Goal: Transaction & Acquisition: Purchase product/service

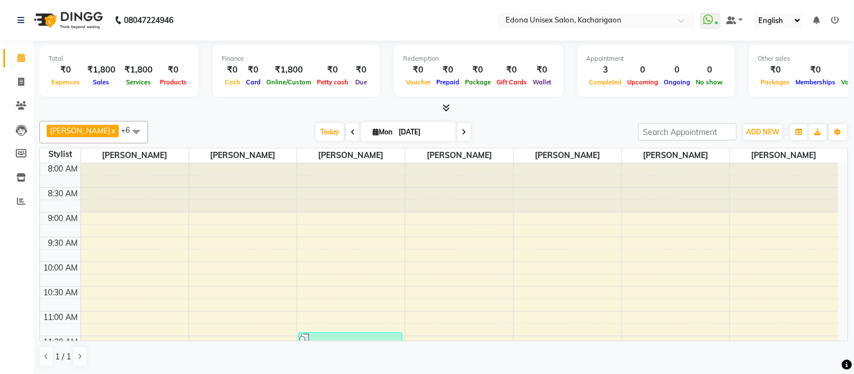
scroll to position [125, 0]
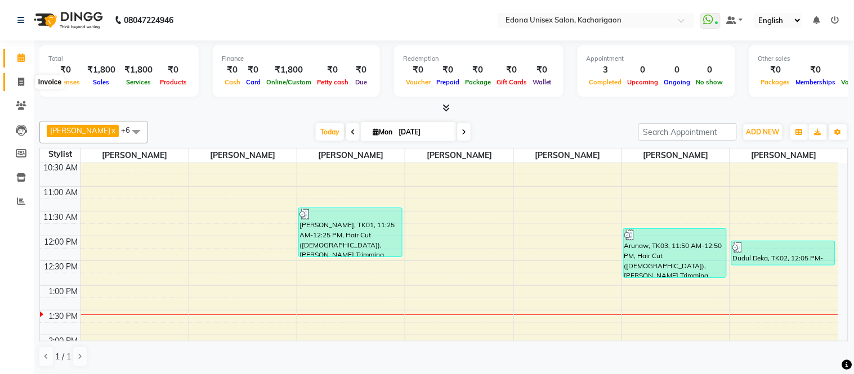
click at [19, 79] on icon at bounding box center [21, 82] width 6 height 8
select select "service"
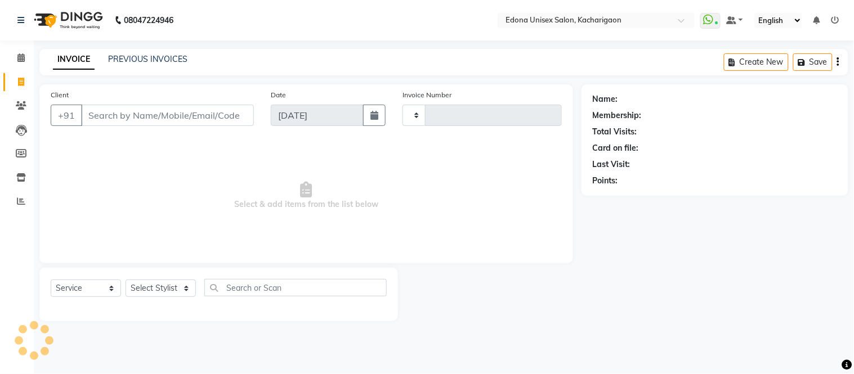
type input "2272"
select select "5389"
click at [144, 117] on input "Client" at bounding box center [167, 115] width 173 height 21
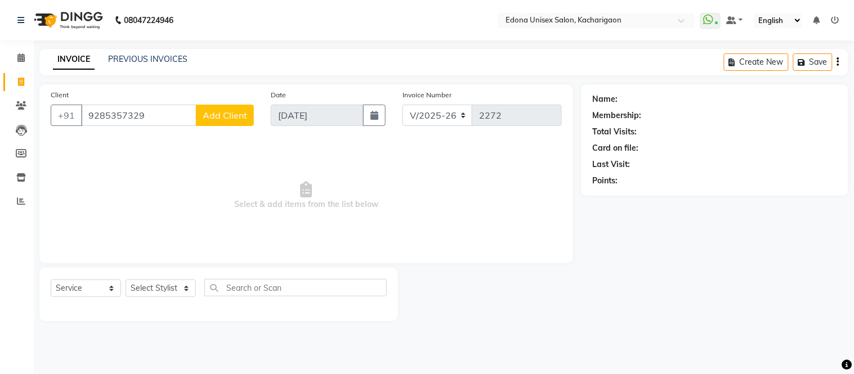
click at [97, 115] on input "9285357329" at bounding box center [138, 115] width 115 height 21
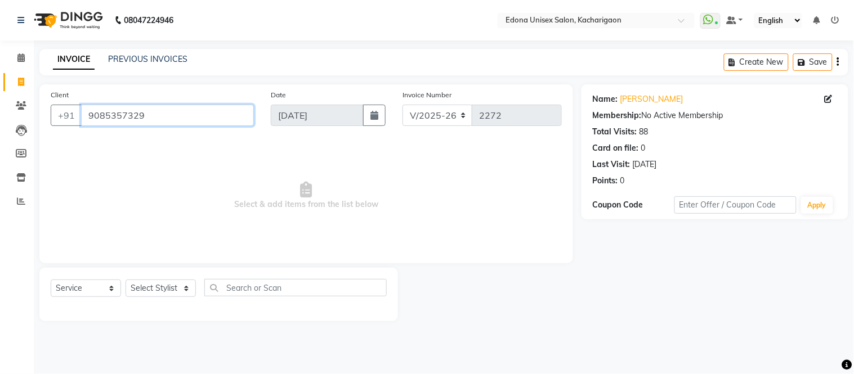
click at [154, 114] on input "9085357329" at bounding box center [167, 115] width 173 height 21
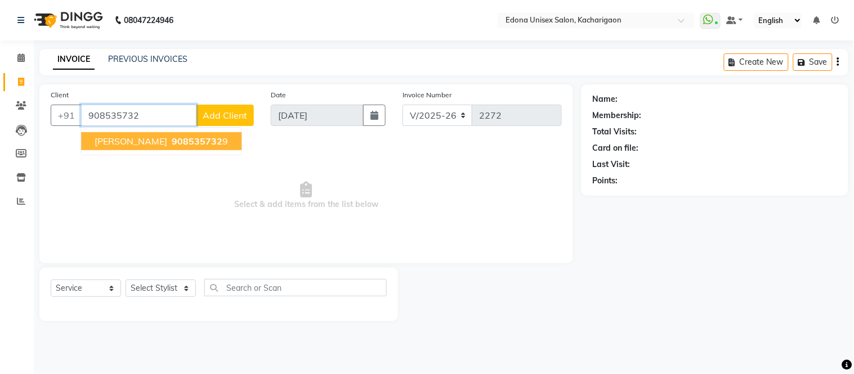
click at [169, 144] on button "[PERSON_NAME] 908535732 9" at bounding box center [161, 141] width 160 height 18
type input "9085357329"
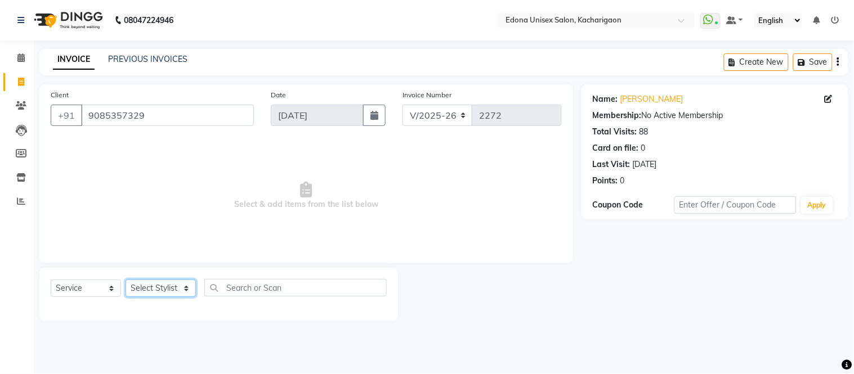
click at [166, 290] on select "Select Stylist Admin Anju Sonar Bir Basumtary [PERSON_NAME] [PERSON_NAME] Hombr…" at bounding box center [161, 288] width 70 height 17
select select "77350"
click at [126, 280] on select "Select Stylist Admin Anju Sonar Bir Basumtary [PERSON_NAME] [PERSON_NAME] Hombr…" at bounding box center [161, 288] width 70 height 17
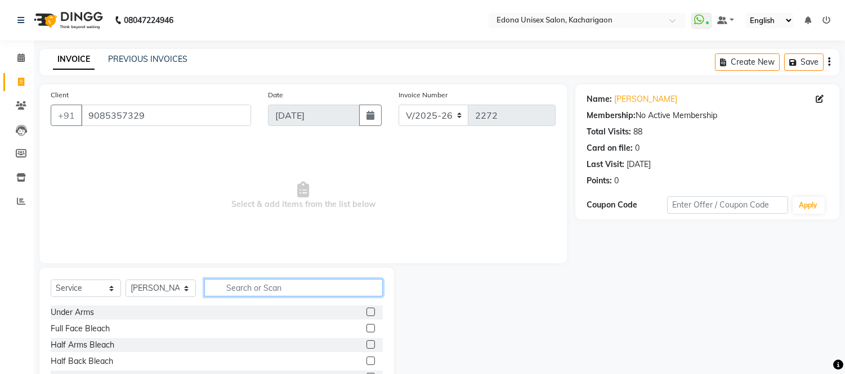
click at [240, 284] on input "text" at bounding box center [293, 287] width 178 height 17
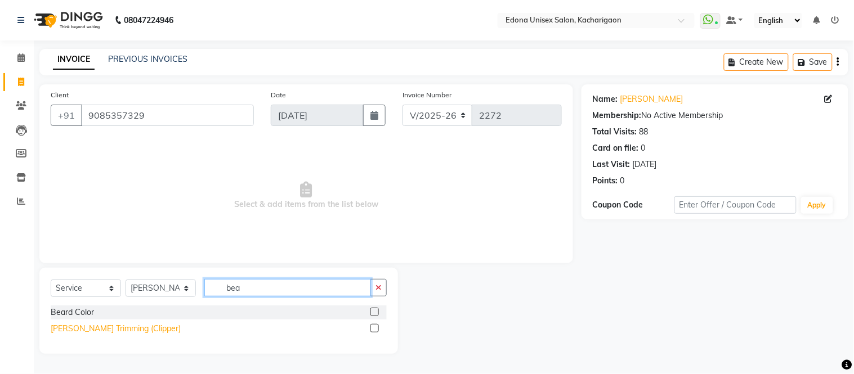
type input "bea"
click at [93, 329] on div "[PERSON_NAME] Trimming (Clipper)" at bounding box center [116, 329] width 130 height 12
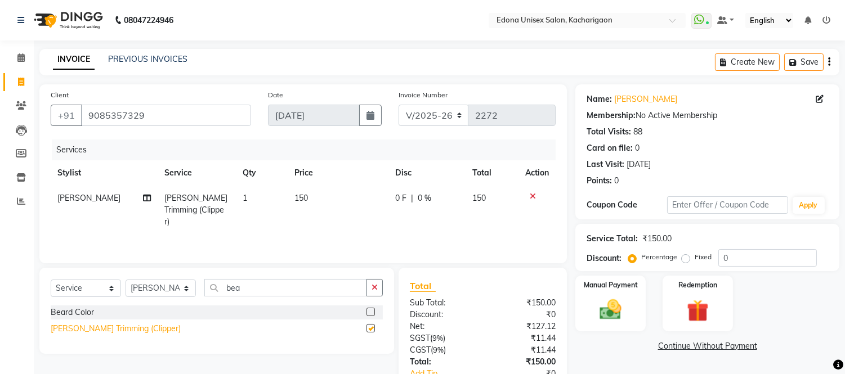
checkbox input "false"
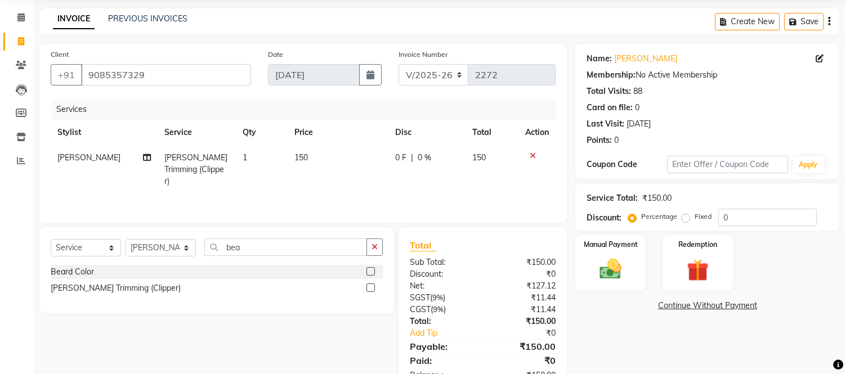
scroll to position [75, 0]
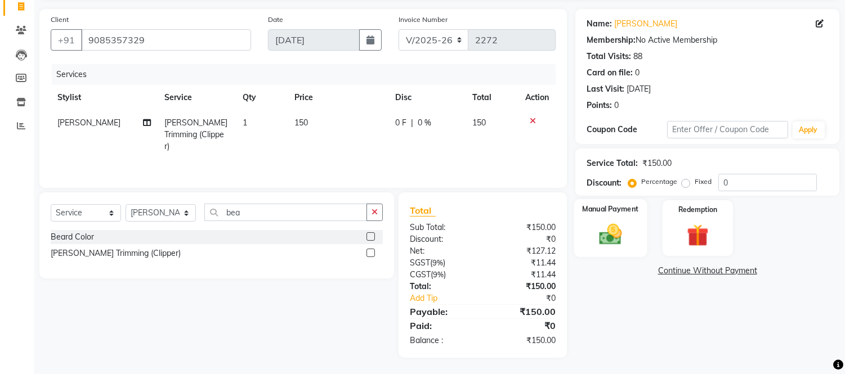
click at [614, 238] on img at bounding box center [610, 235] width 37 height 26
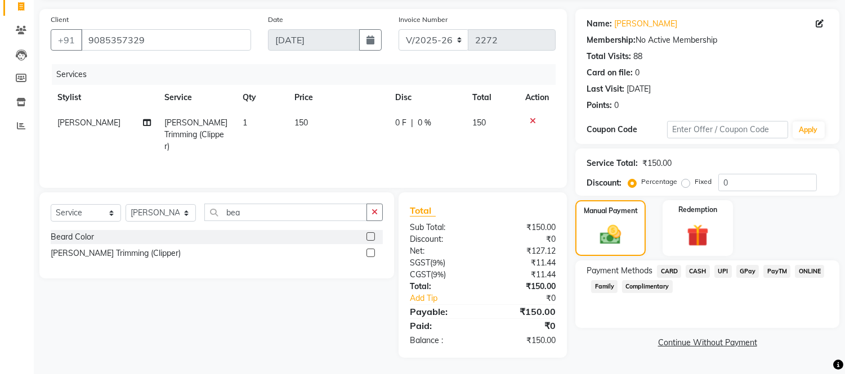
click at [723, 272] on span "UPI" at bounding box center [722, 271] width 17 height 13
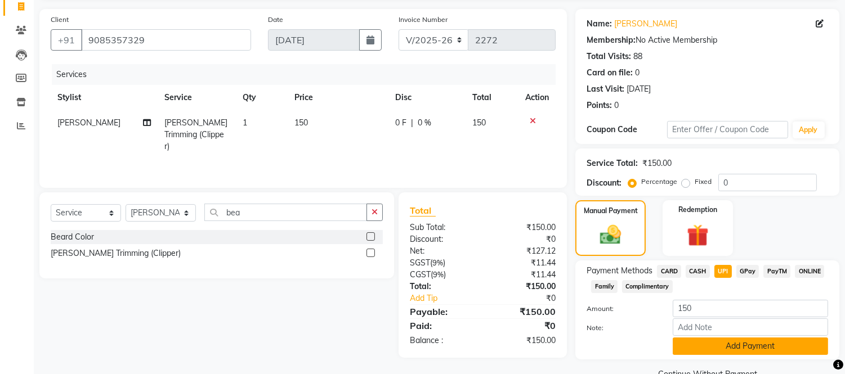
click at [729, 346] on button "Add Payment" at bounding box center [750, 346] width 155 height 17
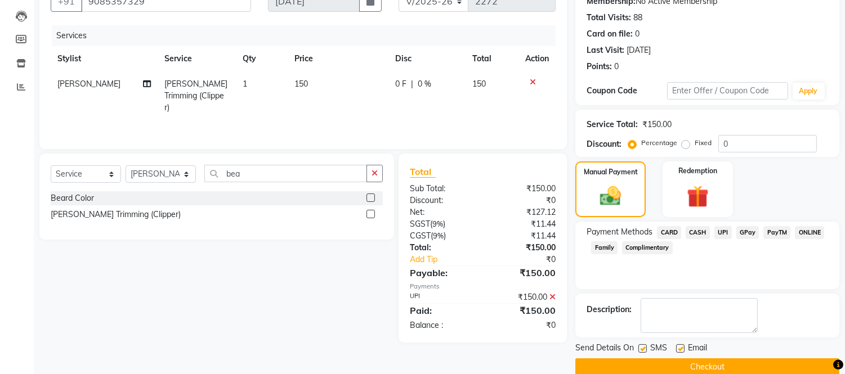
scroll to position [132, 0]
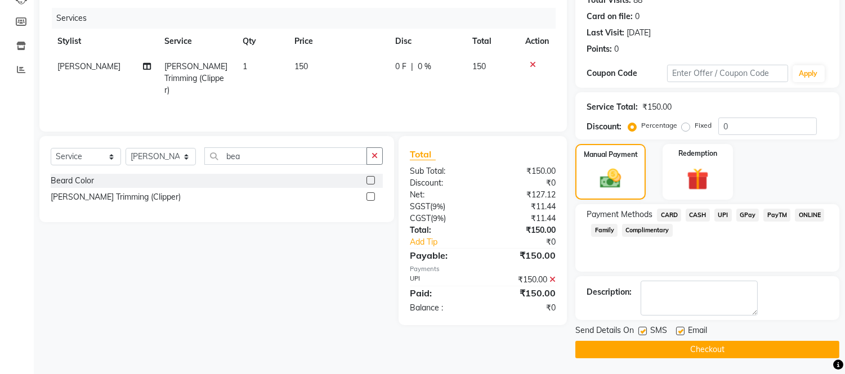
click at [722, 349] on button "Checkout" at bounding box center [707, 349] width 264 height 17
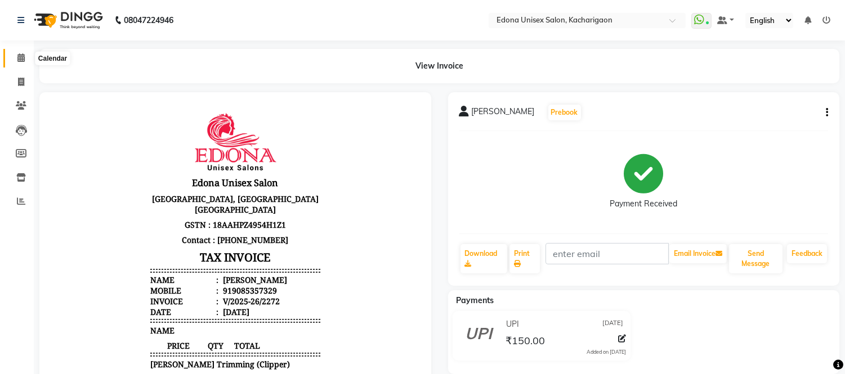
click at [21, 57] on icon at bounding box center [20, 57] width 7 height 8
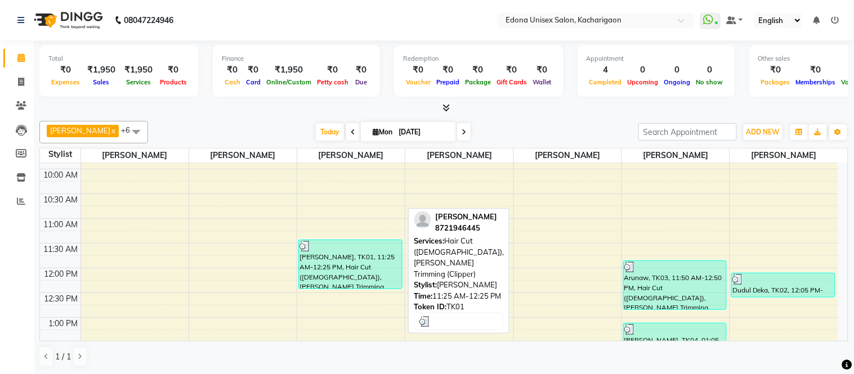
scroll to position [155, 0]
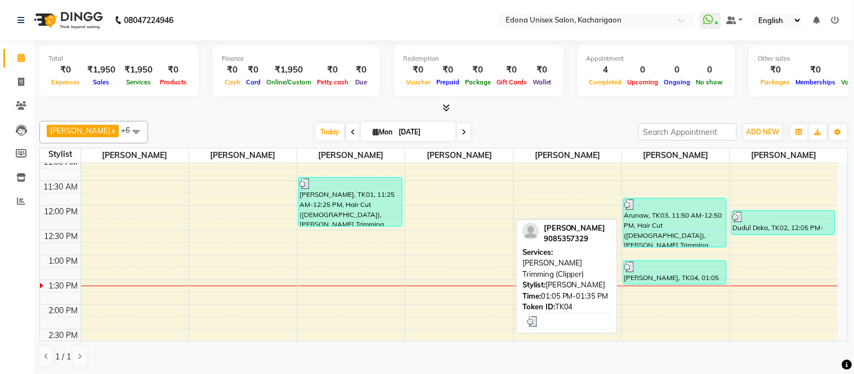
click at [685, 283] on div "[PERSON_NAME], TK04, 01:05 PM-01:35 PM, [PERSON_NAME] Trimming (Clipper)" at bounding box center [675, 272] width 103 height 23
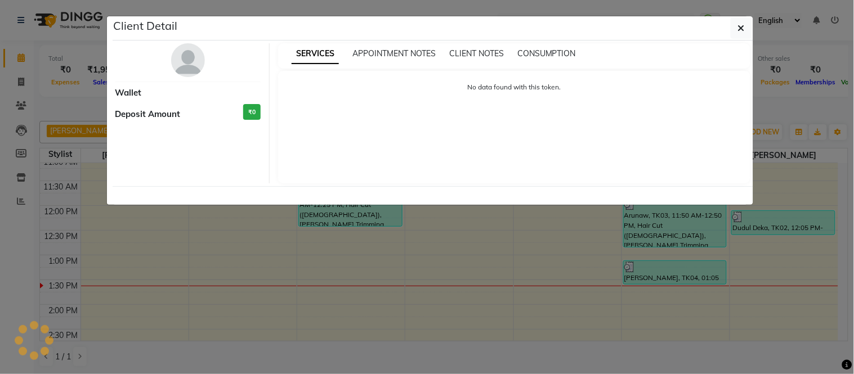
select select "3"
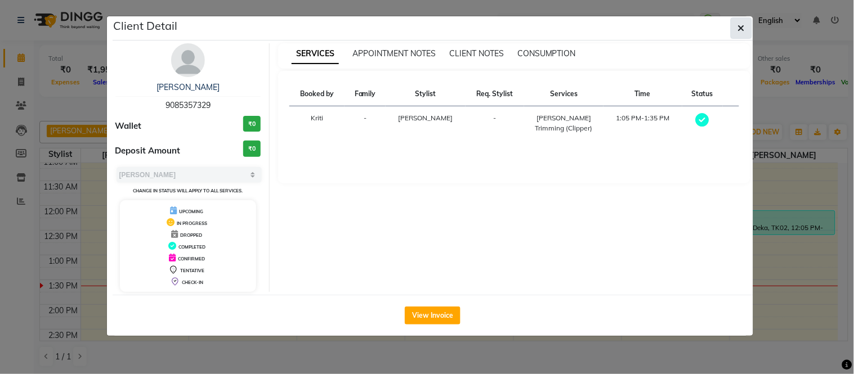
click at [740, 24] on icon "button" at bounding box center [741, 28] width 7 height 9
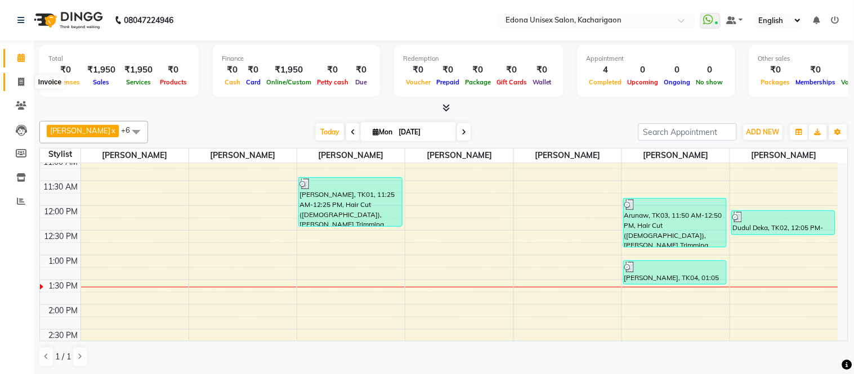
click at [16, 81] on span at bounding box center [21, 82] width 20 height 13
select select "5389"
select select "service"
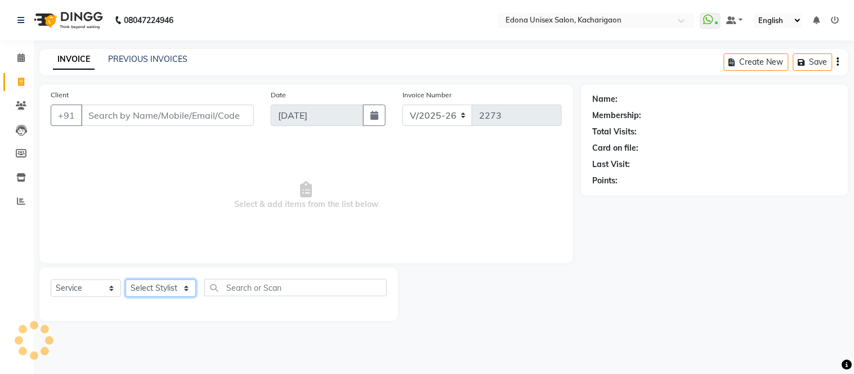
drag, startPoint x: 182, startPoint y: 293, endPoint x: 185, endPoint y: 287, distance: 6.1
click at [185, 287] on select "Select Stylist" at bounding box center [161, 288] width 70 height 17
select select "77350"
click at [126, 280] on select "Select Stylist Admin Anju Sonar Bir Basumtary [PERSON_NAME] [PERSON_NAME] Hombr…" at bounding box center [161, 288] width 70 height 17
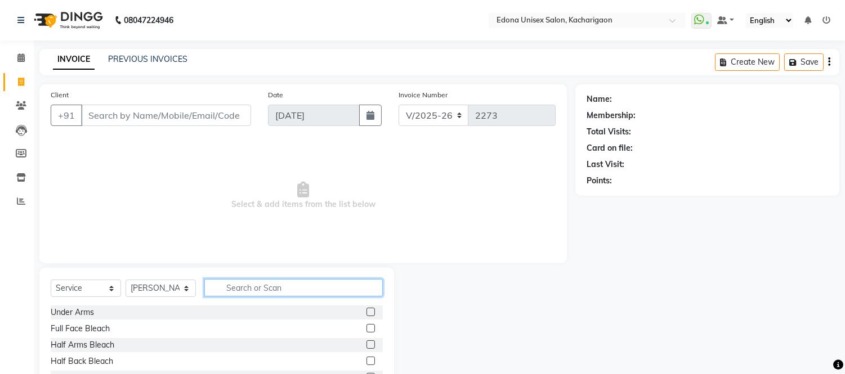
click at [290, 294] on input "text" at bounding box center [293, 287] width 178 height 17
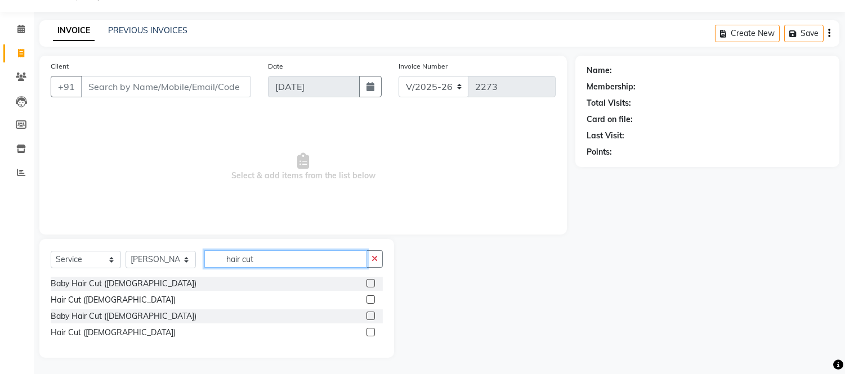
scroll to position [29, 0]
type input "hair cut"
click at [369, 334] on label at bounding box center [370, 332] width 8 height 8
click at [369, 334] on input "checkbox" at bounding box center [369, 332] width 7 height 7
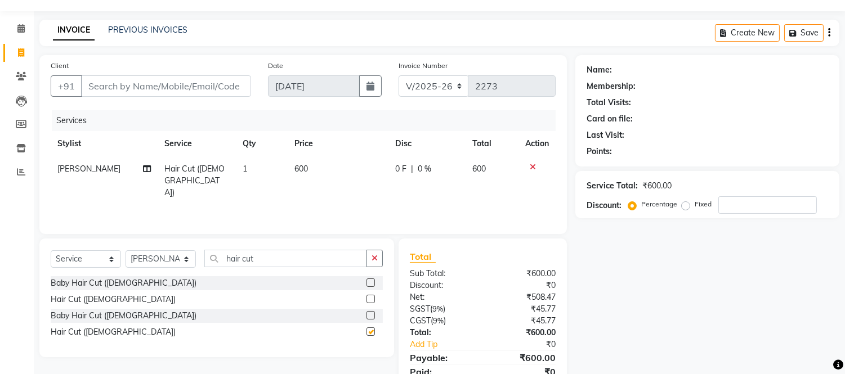
checkbox input "false"
click at [370, 260] on button "button" at bounding box center [374, 258] width 16 height 17
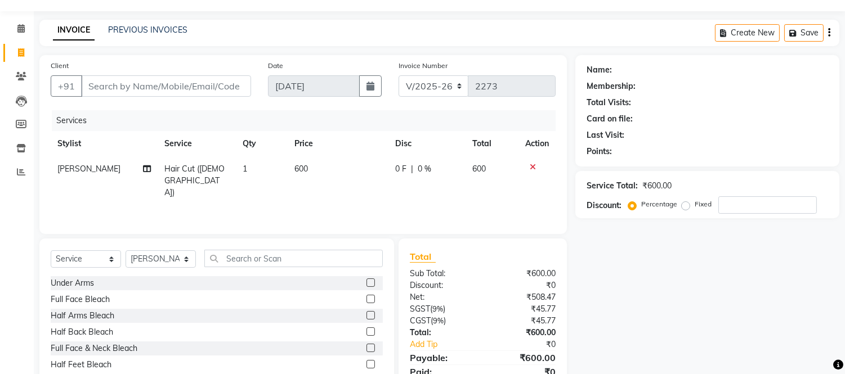
click at [530, 164] on icon at bounding box center [533, 167] width 6 height 8
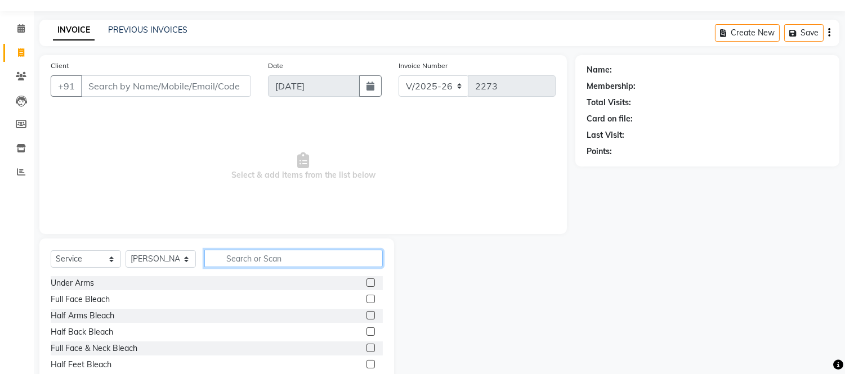
click at [295, 260] on input "text" at bounding box center [293, 258] width 178 height 17
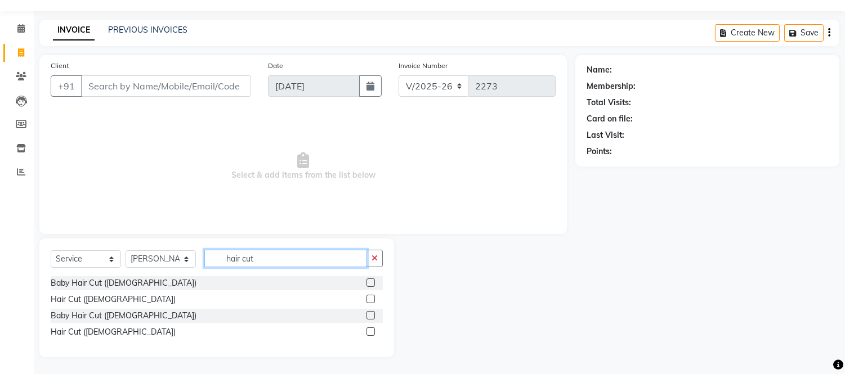
type input "hair cut"
click at [370, 314] on label at bounding box center [370, 315] width 8 height 8
click at [370, 314] on input "checkbox" at bounding box center [369, 315] width 7 height 7
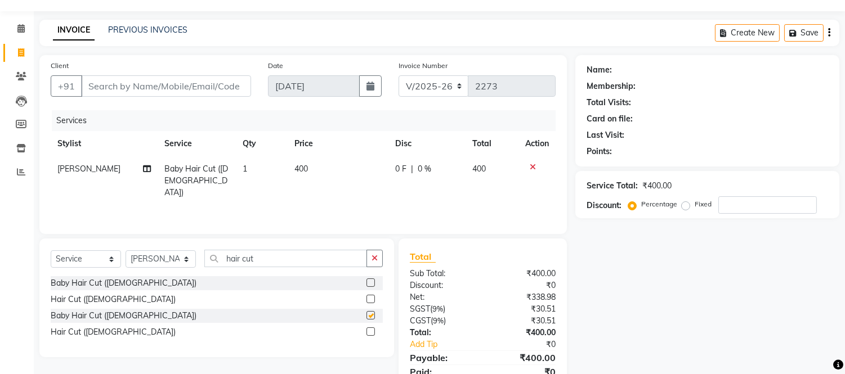
checkbox input "false"
click at [376, 260] on icon "button" at bounding box center [375, 258] width 6 height 8
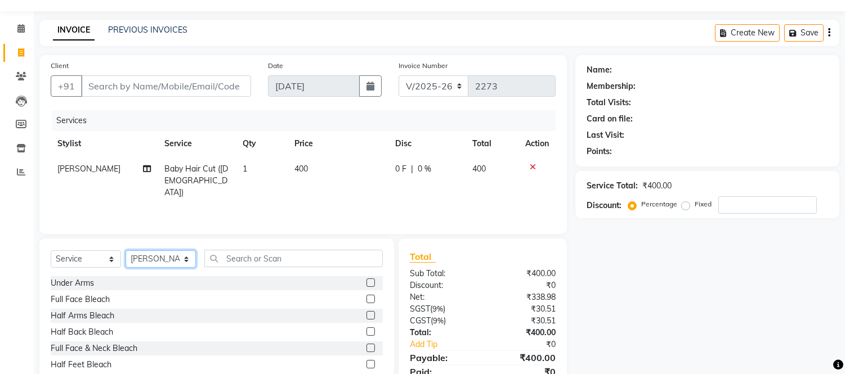
click at [181, 256] on select "Select Stylist Admin Anju Sonar Bir Basumtary [PERSON_NAME] [PERSON_NAME] Hombr…" at bounding box center [161, 259] width 70 height 17
select select "35945"
click at [126, 251] on select "Select Stylist Admin Anju Sonar Bir Basumtary [PERSON_NAME] [PERSON_NAME] Hombr…" at bounding box center [161, 259] width 70 height 17
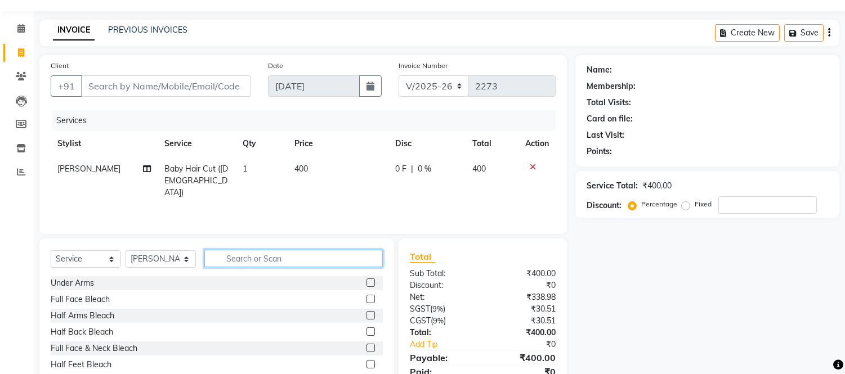
click at [316, 257] on input "text" at bounding box center [293, 258] width 178 height 17
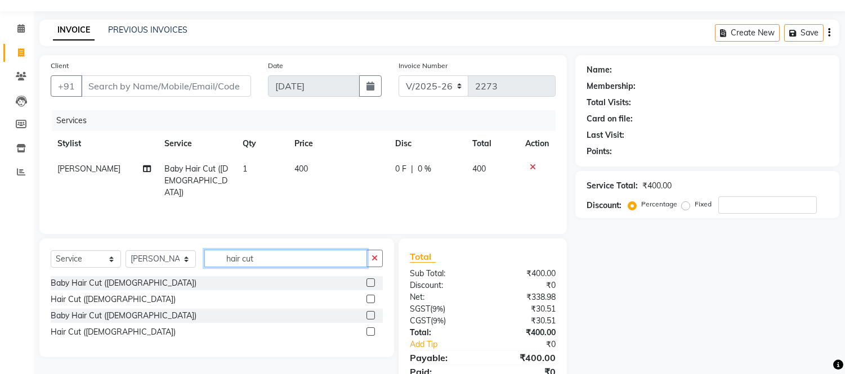
type input "hair cut"
drag, startPoint x: 370, startPoint y: 333, endPoint x: 370, endPoint y: 323, distance: 10.7
click at [370, 332] on label at bounding box center [370, 332] width 8 height 8
click at [370, 332] on input "checkbox" at bounding box center [369, 332] width 7 height 7
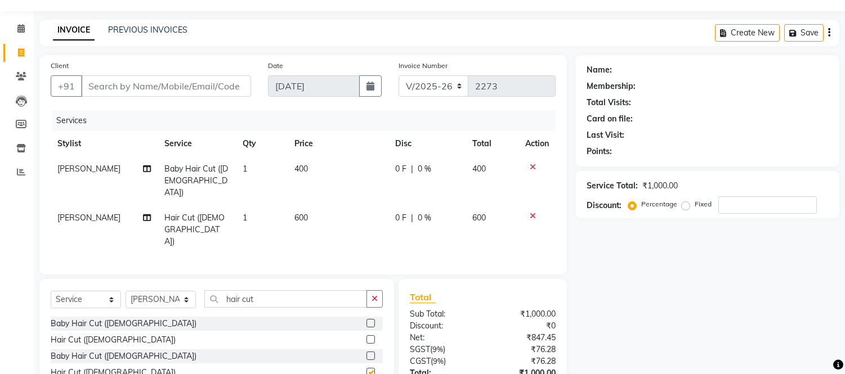
checkbox input "false"
click at [296, 213] on span "600" at bounding box center [301, 218] width 14 height 10
select select "35945"
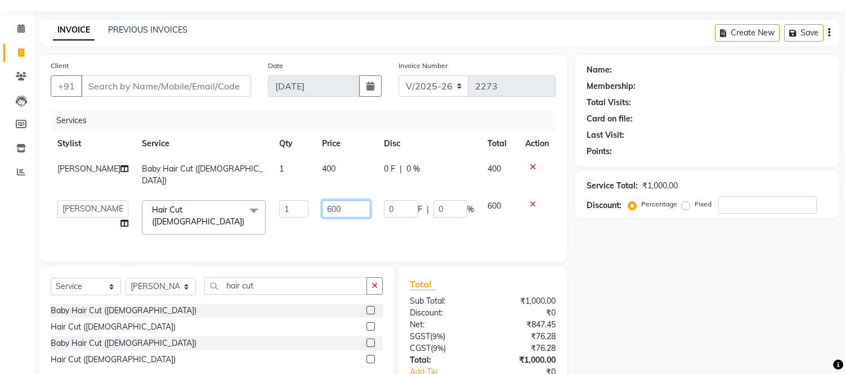
click at [322, 208] on input "600" at bounding box center [346, 208] width 48 height 17
type input "700"
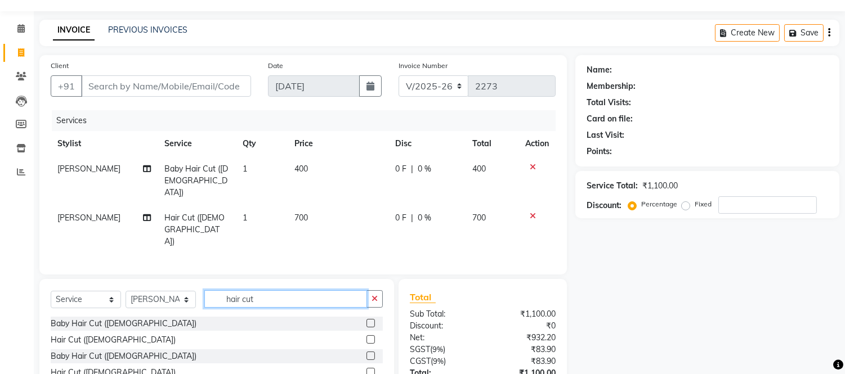
drag, startPoint x: 327, startPoint y: 297, endPoint x: 342, endPoint y: 290, distance: 16.1
click at [328, 297] on div "Select Service Product Membership Package Voucher Prepaid Gift Card Select Styl…" at bounding box center [216, 338] width 355 height 119
click at [373, 295] on icon "button" at bounding box center [375, 299] width 6 height 8
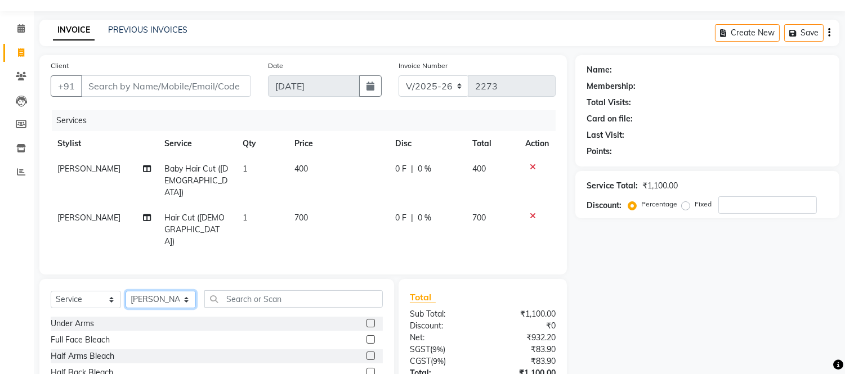
click at [193, 291] on select "Select Stylist Admin Anju Sonar Bir Basumtary [PERSON_NAME] [PERSON_NAME] Hombr…" at bounding box center [161, 299] width 70 height 17
select select "54018"
click at [126, 291] on select "Select Stylist Admin Anju Sonar Bir Basumtary [PERSON_NAME] [PERSON_NAME] Hombr…" at bounding box center [161, 299] width 70 height 17
click at [280, 290] on input "text" at bounding box center [293, 298] width 178 height 17
drag, startPoint x: 167, startPoint y: 86, endPoint x: 175, endPoint y: 96, distance: 12.5
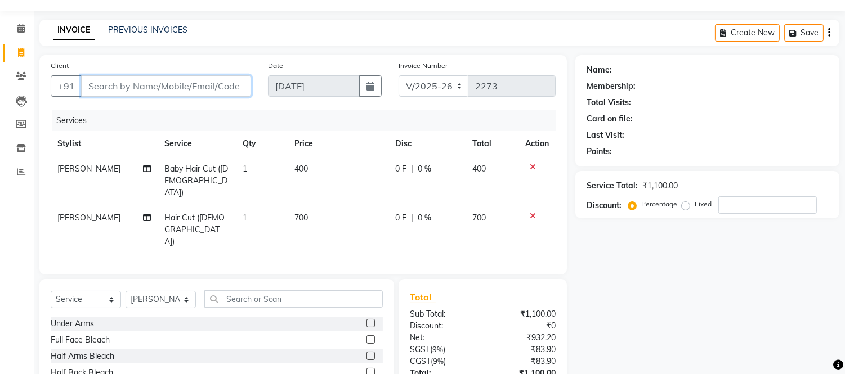
click at [167, 86] on input "Client" at bounding box center [166, 85] width 170 height 21
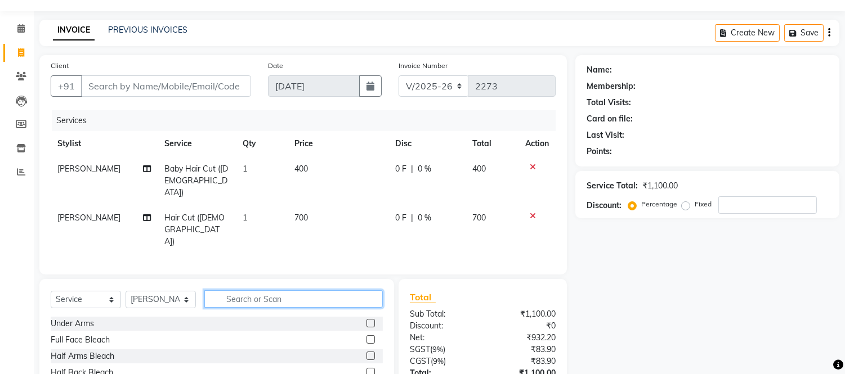
click at [303, 290] on input "text" at bounding box center [293, 298] width 178 height 17
click at [321, 290] on input "text" at bounding box center [293, 298] width 178 height 17
type input "ped"
click at [372, 319] on label at bounding box center [370, 323] width 8 height 8
click at [372, 320] on input "checkbox" at bounding box center [369, 323] width 7 height 7
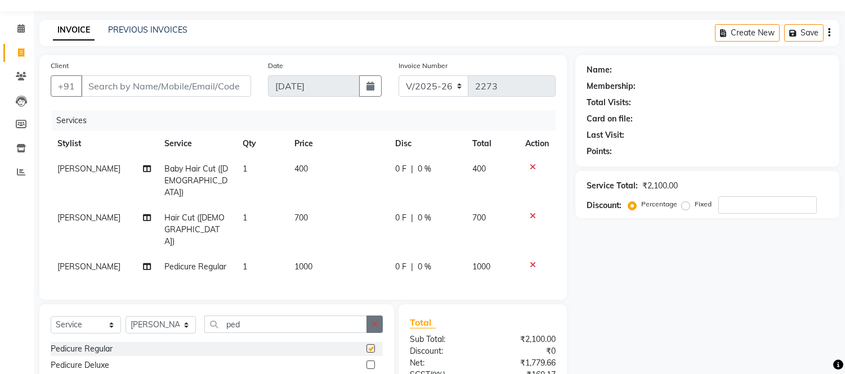
checkbox input "false"
click at [368, 316] on button "button" at bounding box center [374, 324] width 16 height 17
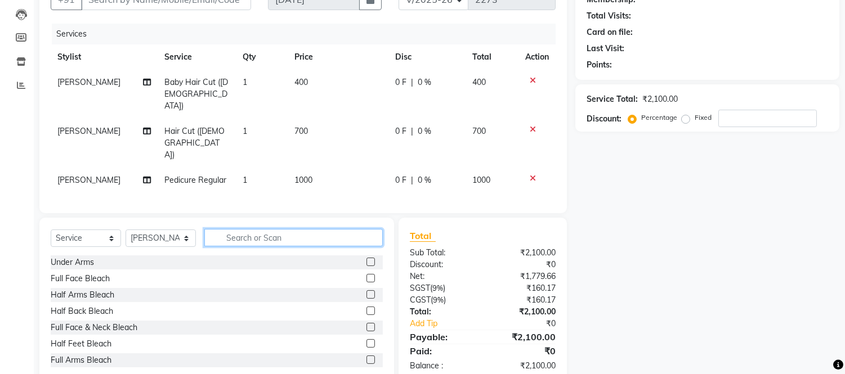
scroll to position [0, 0]
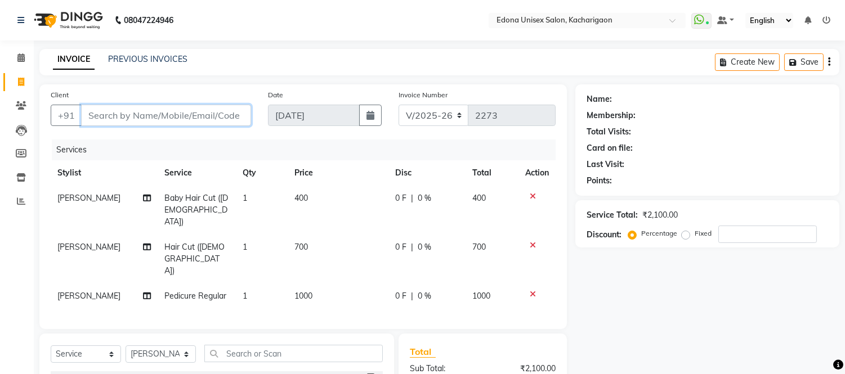
click at [148, 121] on input "Client" at bounding box center [166, 115] width 170 height 21
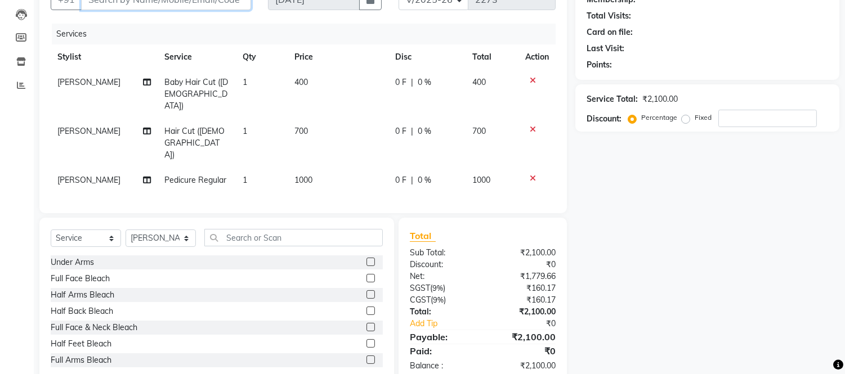
scroll to position [53, 0]
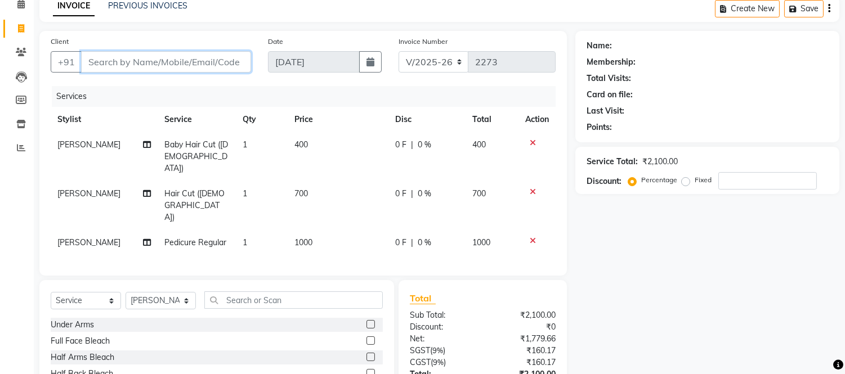
click at [146, 58] on input "Client" at bounding box center [166, 61] width 170 height 21
type input "k"
type input "0"
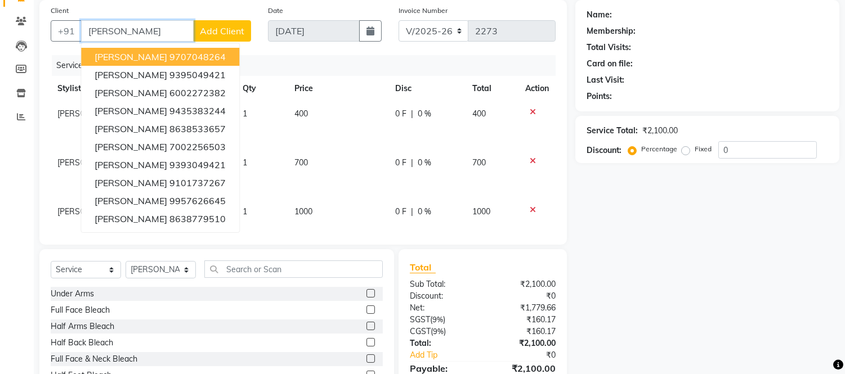
scroll to position [0, 0]
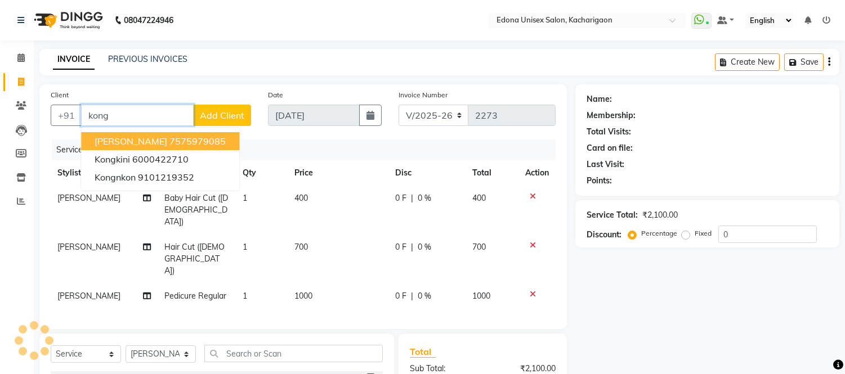
click at [128, 142] on span "[PERSON_NAME]" at bounding box center [131, 141] width 73 height 11
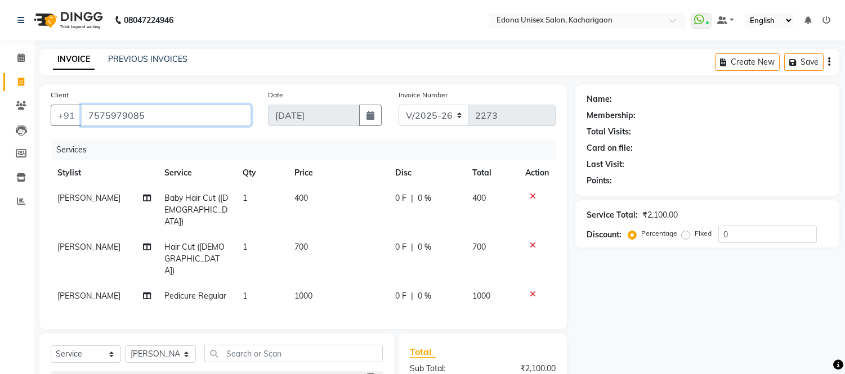
type input "7575979085"
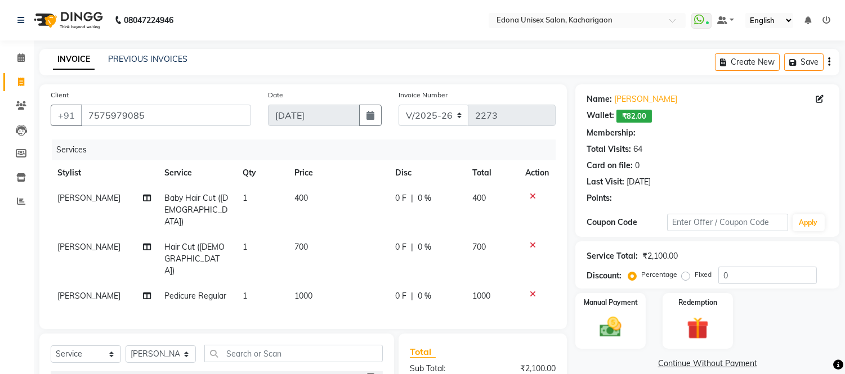
select select "1: Object"
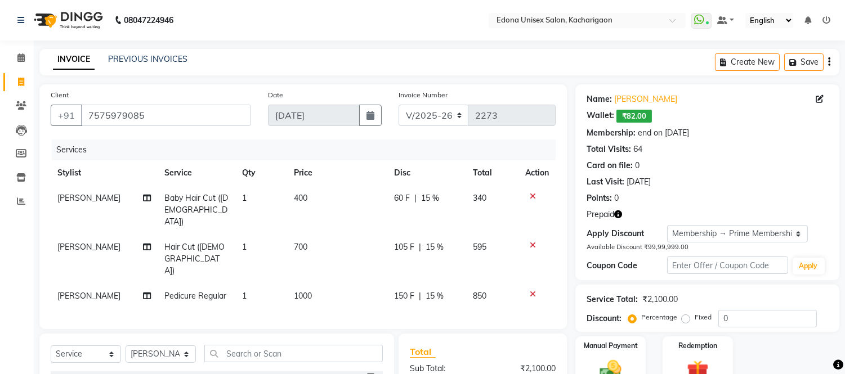
scroll to position [116, 0]
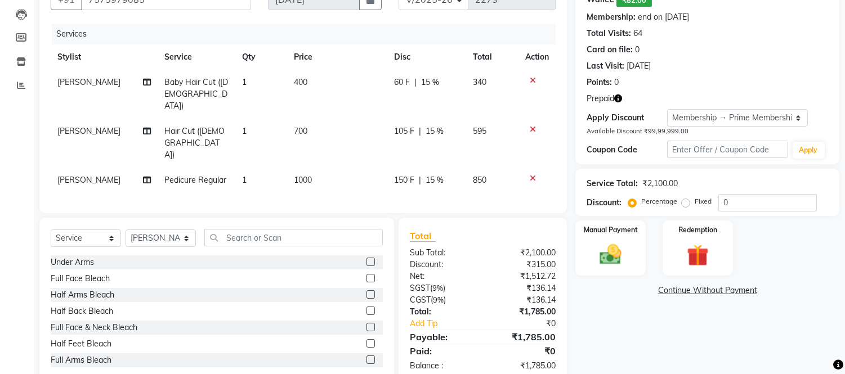
type input "15"
click at [617, 99] on icon "button" at bounding box center [618, 99] width 8 height 8
click at [621, 97] on icon "button" at bounding box center [618, 99] width 8 height 8
click at [619, 256] on img at bounding box center [610, 255] width 37 height 26
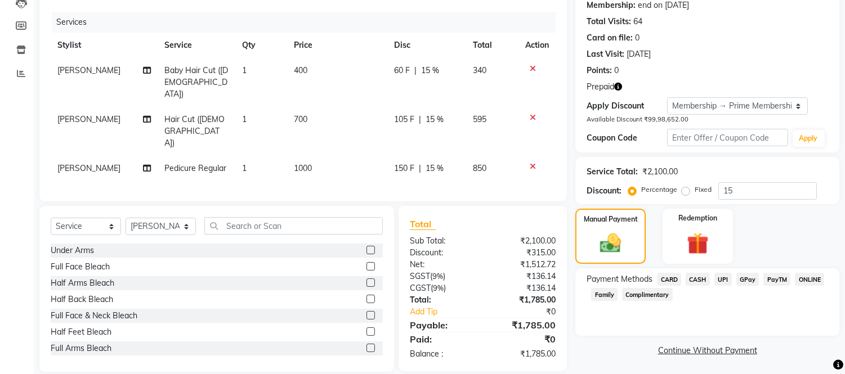
scroll to position [128, 0]
click at [722, 276] on span "UPI" at bounding box center [722, 278] width 17 height 13
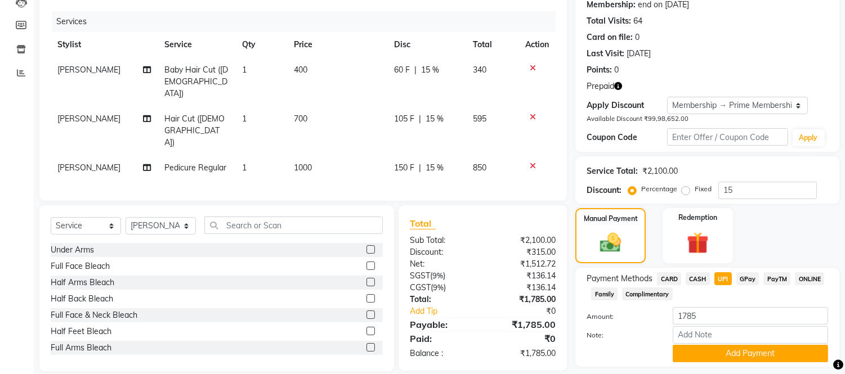
scroll to position [161, 0]
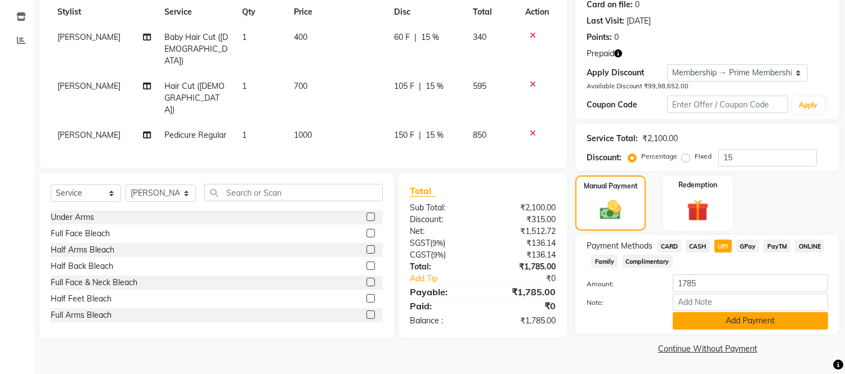
click at [715, 321] on button "Add Payment" at bounding box center [750, 320] width 155 height 17
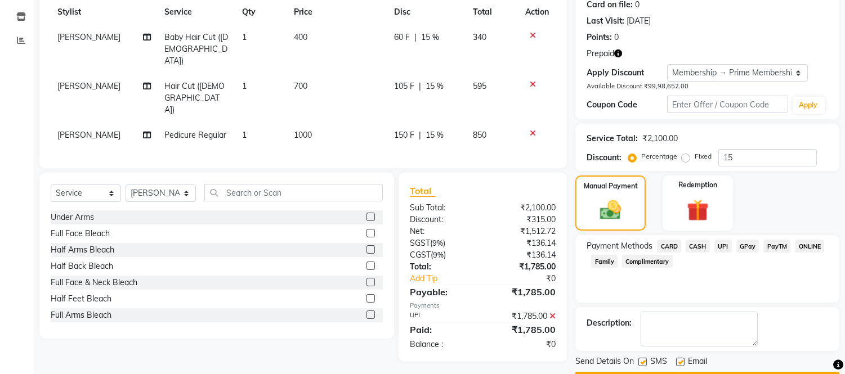
scroll to position [193, 0]
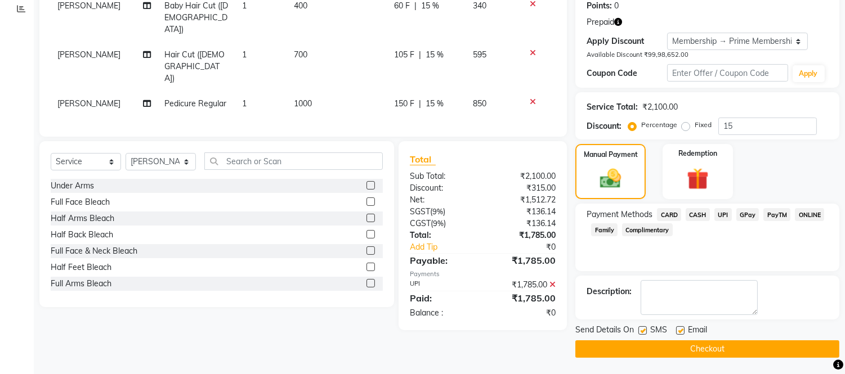
click at [707, 346] on button "Checkout" at bounding box center [707, 349] width 264 height 17
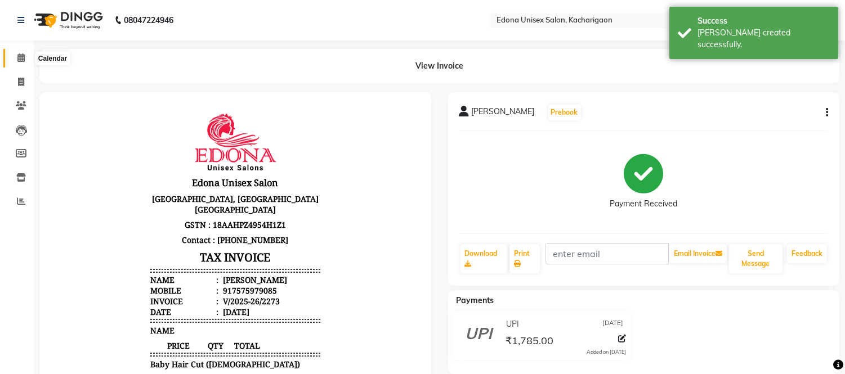
click at [19, 60] on icon at bounding box center [20, 57] width 7 height 8
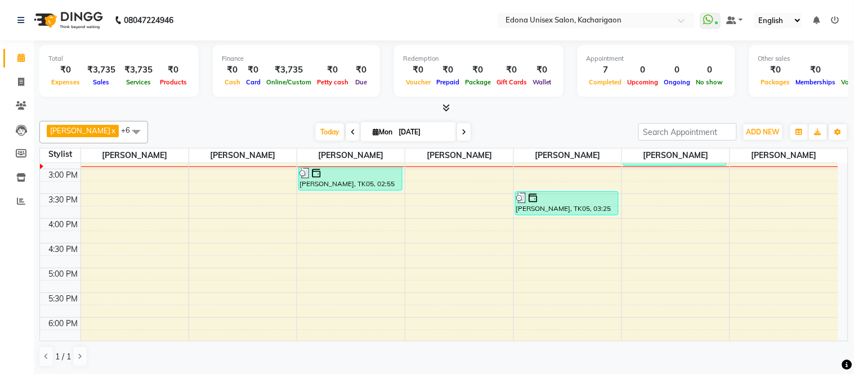
scroll to position [312, 0]
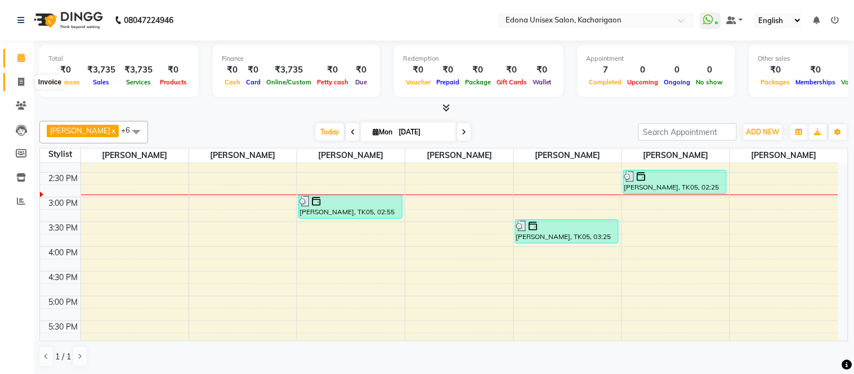
click at [18, 83] on icon at bounding box center [21, 82] width 6 height 8
select select "service"
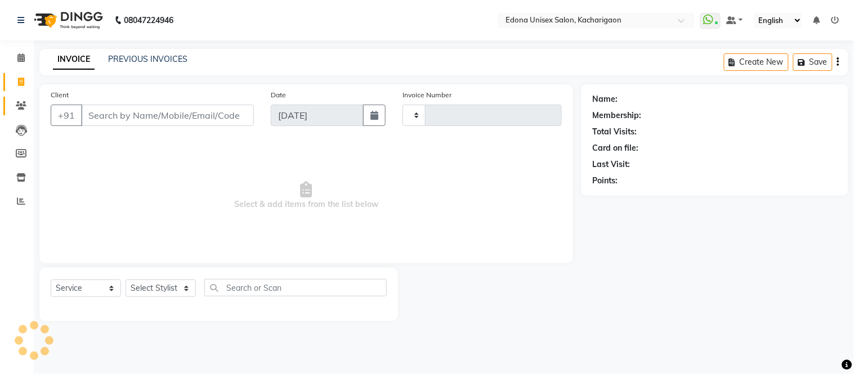
type input "2274"
select select "5389"
click at [20, 59] on icon at bounding box center [20, 57] width 7 height 8
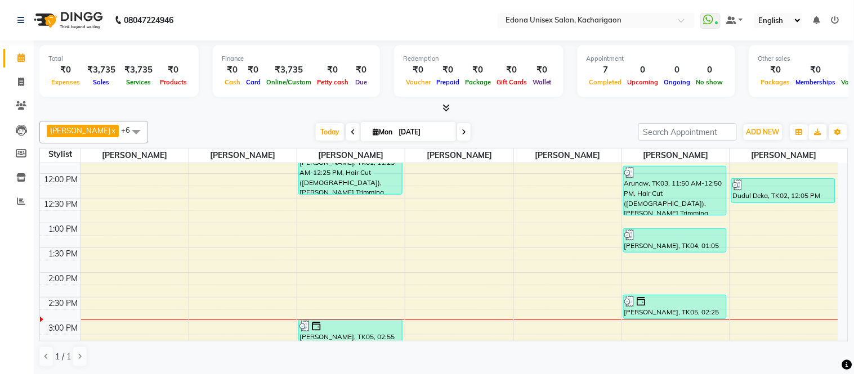
scroll to position [250, 0]
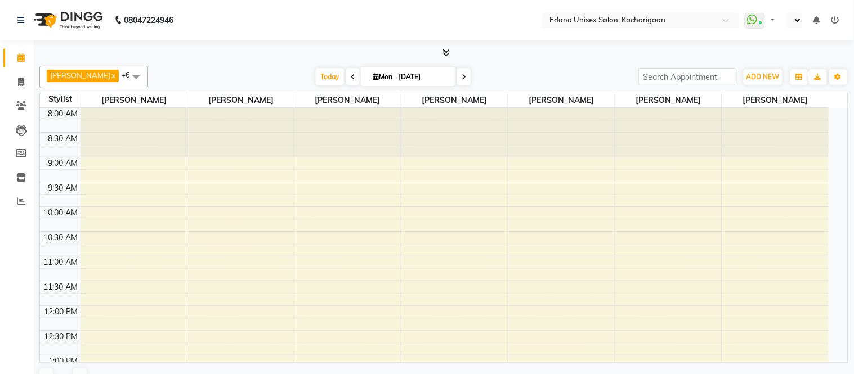
select select "en"
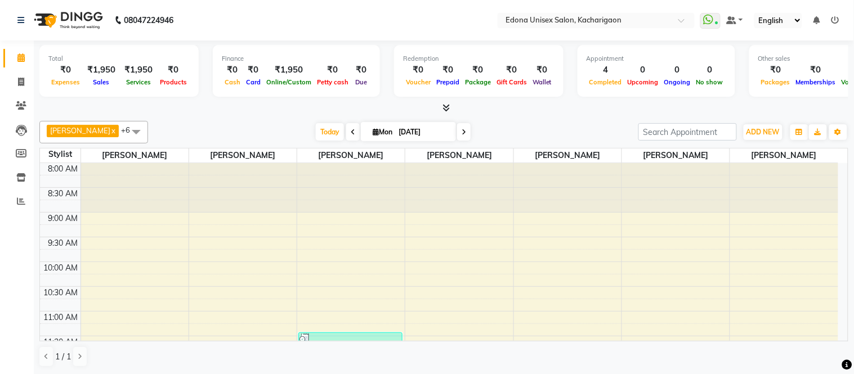
click at [448, 109] on icon at bounding box center [445, 108] width 7 height 8
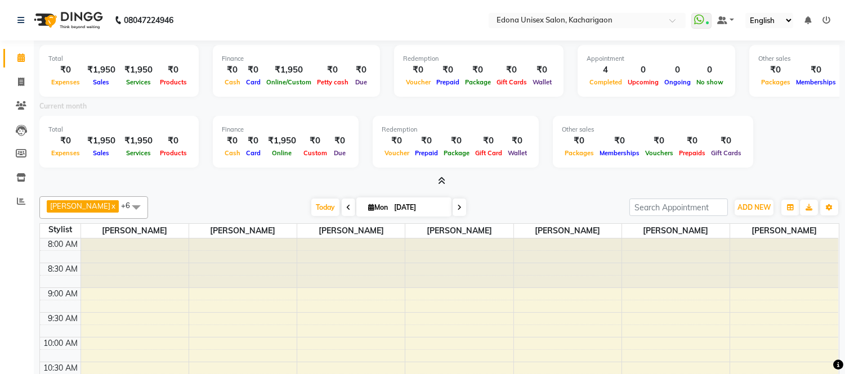
click at [440, 183] on icon at bounding box center [441, 181] width 7 height 8
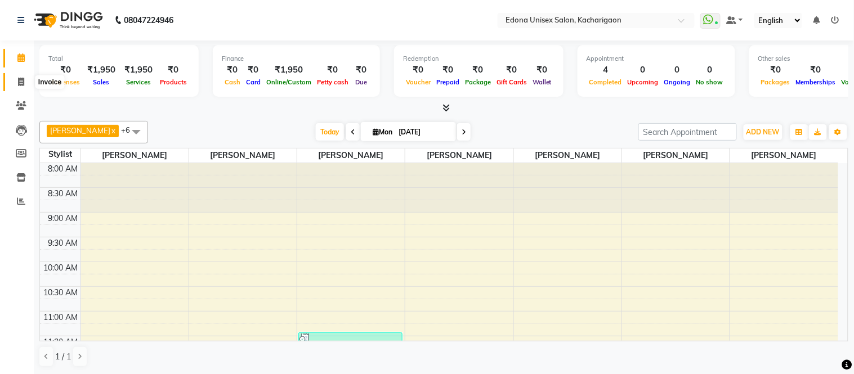
click at [20, 79] on icon at bounding box center [21, 82] width 6 height 8
select select "service"
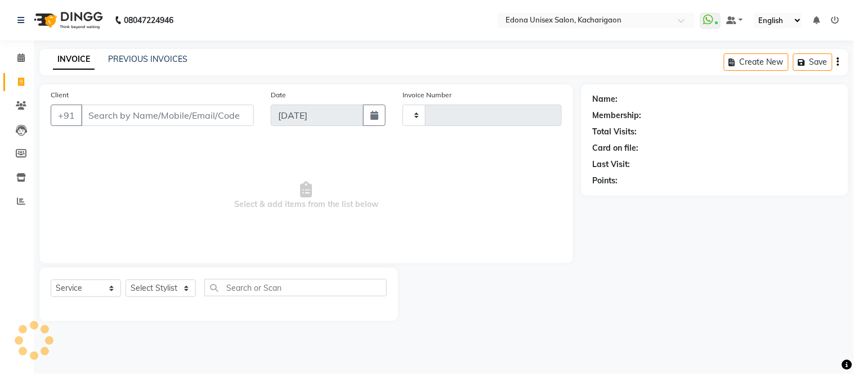
type input "2273"
select select "5389"
click at [131, 59] on link "PREVIOUS INVOICES" at bounding box center [147, 59] width 79 height 10
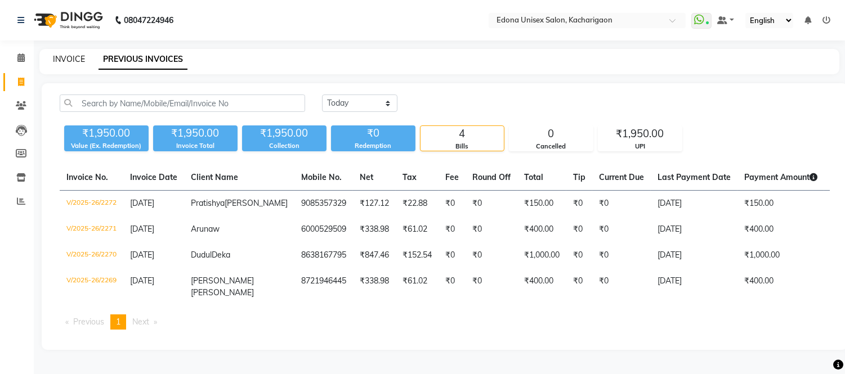
click at [70, 60] on link "INVOICE" at bounding box center [69, 59] width 32 height 10
select select "service"
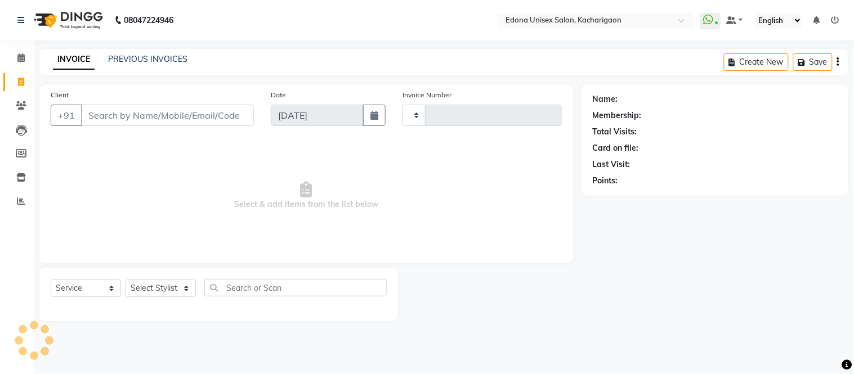
type input "2273"
select select "5389"
click at [19, 60] on icon at bounding box center [20, 57] width 7 height 8
